Goal: Information Seeking & Learning: Learn about a topic

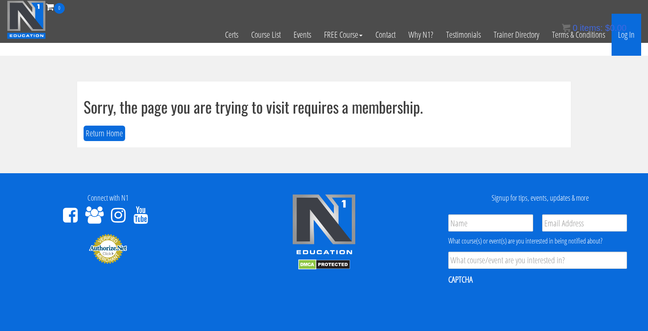
click at [630, 38] on link "Log In" at bounding box center [627, 35] width 30 height 42
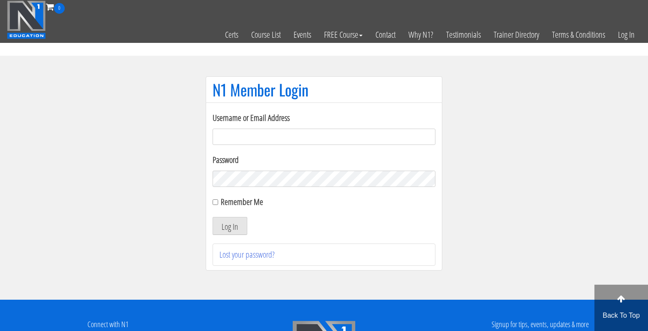
click at [344, 132] on input "Username or Email Address" at bounding box center [324, 137] width 223 height 16
type input "jonathanramirez.o@outlook.com"
click at [213, 217] on button "Log In" at bounding box center [230, 226] width 35 height 18
click at [221, 229] on button "Log In" at bounding box center [230, 226] width 35 height 18
click at [238, 224] on button "Log In" at bounding box center [230, 226] width 35 height 18
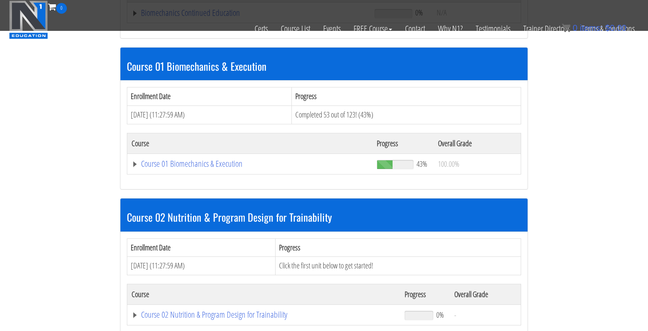
scroll to position [254, 0]
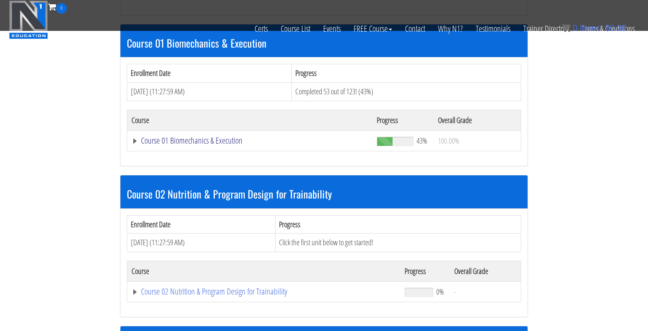
click at [211, 136] on link "Course 01 Biomechanics & Execution" at bounding box center [250, 140] width 237 height 9
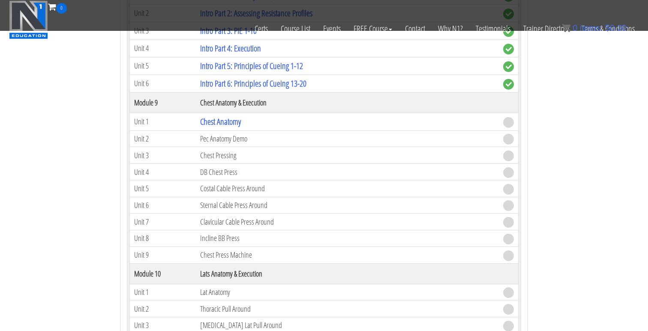
scroll to position [1413, 0]
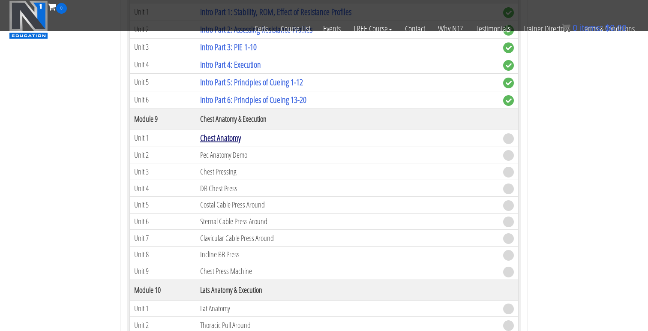
click at [227, 137] on link "Chest Anatomy" at bounding box center [220, 138] width 41 height 12
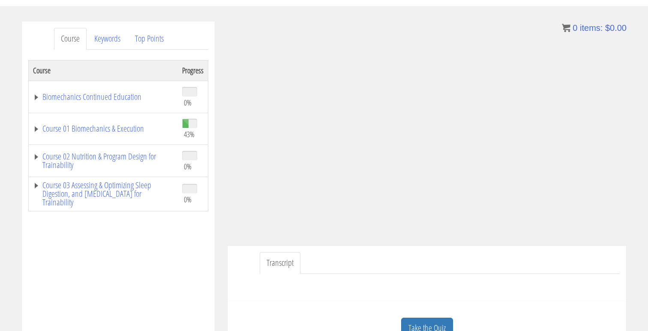
scroll to position [99, 0]
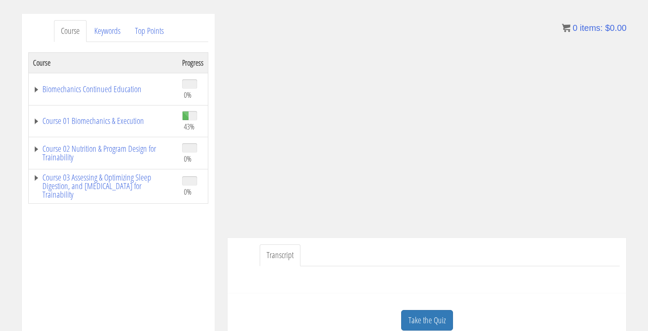
click at [519, 262] on ul "Transcript" at bounding box center [440, 255] width 360 height 22
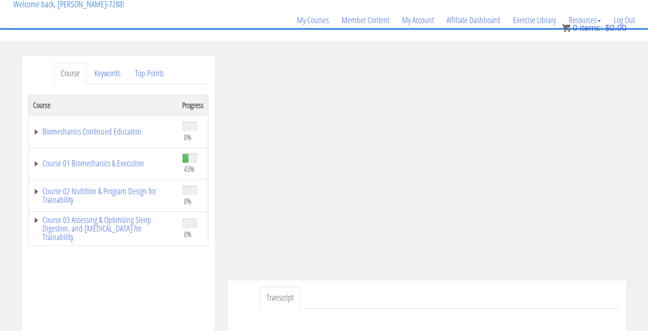
scroll to position [0, 0]
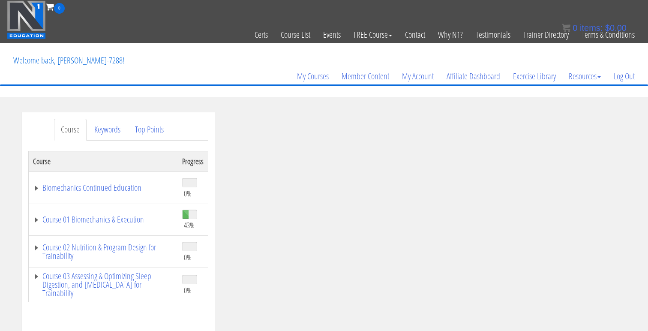
click at [504, 52] on div "My Courses Member Content My Account Affiliate Dashboard Exercise Library Resou…" at bounding box center [324, 63] width 635 height 41
